Goal: Use online tool/utility: Utilize a website feature to perform a specific function

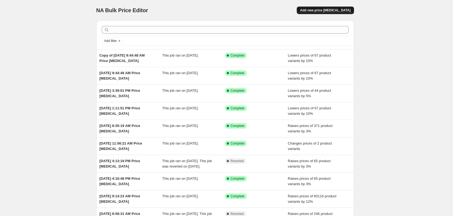
click at [329, 12] on span "Add new price [MEDICAL_DATA]" at bounding box center [325, 10] width 50 height 4
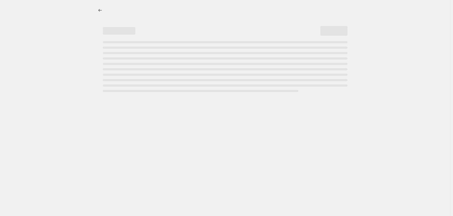
select select "percentage"
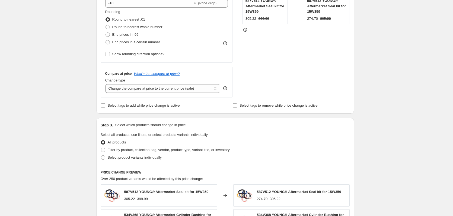
scroll to position [136, 0]
click at [105, 149] on span at bounding box center [103, 149] width 4 height 4
click at [101, 148] on input "Filter by product, collection, tag, vendor, product type, variant title, or inv…" at bounding box center [101, 147] width 0 height 0
radio input "true"
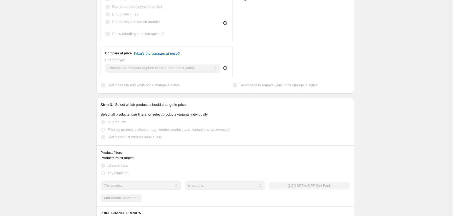
scroll to position [190, 0]
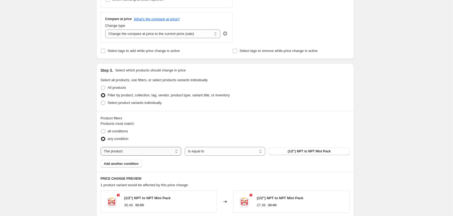
click at [162, 152] on select "The product The product's collection The product's tag The product's vendor The…" at bounding box center [141, 151] width 81 height 9
select select "tag"
click at [291, 153] on span "0304 Series – JIC Long Tube Nut" at bounding box center [309, 151] width 50 height 4
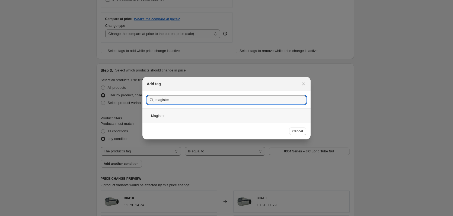
type input "magister"
click at [166, 117] on div "Magister" at bounding box center [226, 116] width 168 height 14
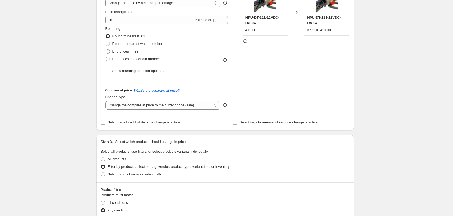
scroll to position [62, 0]
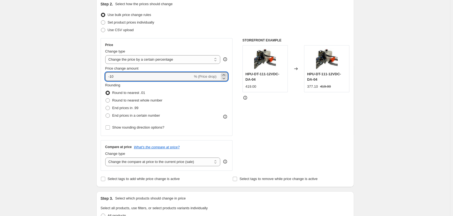
click at [225, 75] on icon at bounding box center [223, 74] width 2 height 1
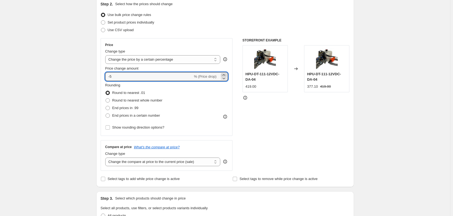
click at [225, 75] on icon at bounding box center [223, 74] width 2 height 1
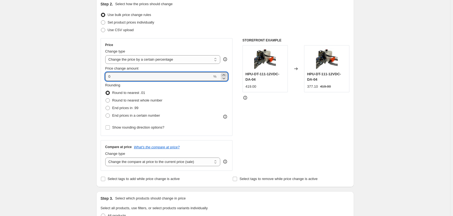
click at [225, 75] on icon at bounding box center [223, 74] width 2 height 1
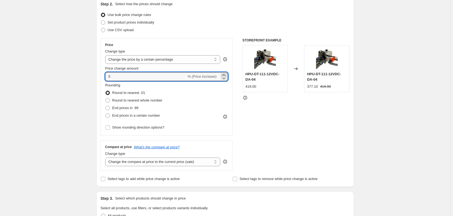
click at [225, 75] on icon at bounding box center [223, 74] width 2 height 1
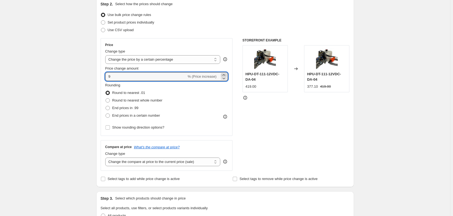
type input "10"
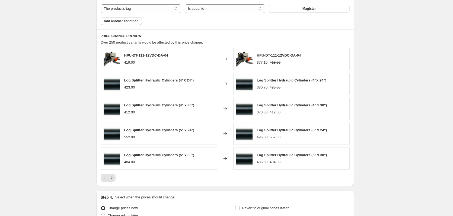
scroll to position [387, 0]
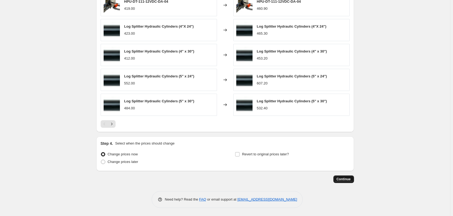
click at [342, 180] on span "Continue" at bounding box center [343, 179] width 14 height 4
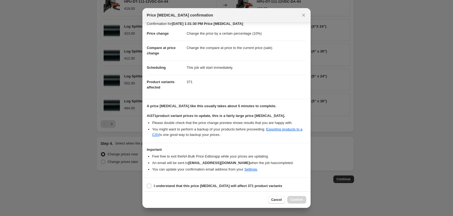
scroll to position [8, 0]
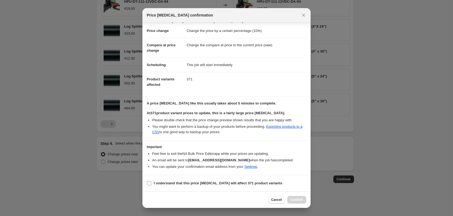
click at [161, 185] on b "I understand that this price [MEDICAL_DATA] will affect 371 product variants" at bounding box center [218, 183] width 128 height 4
click at [151, 185] on input "I understand that this price [MEDICAL_DATA] will affect 371 product variants" at bounding box center [149, 183] width 4 height 4
checkbox input "true"
click at [301, 198] on button "Confirm" at bounding box center [296, 200] width 19 height 8
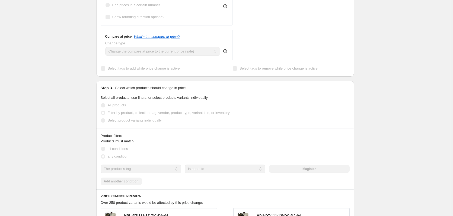
scroll to position [130, 0]
